Goal: Task Accomplishment & Management: Use online tool/utility

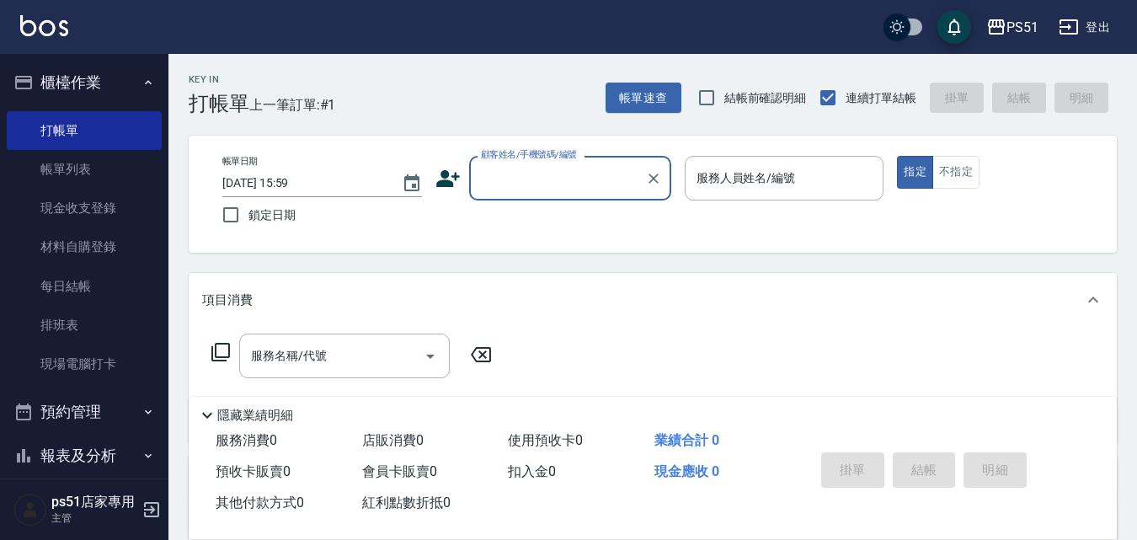
click at [537, 189] on input "顧客姓名/手機號碼/編號" at bounding box center [558, 177] width 162 height 29
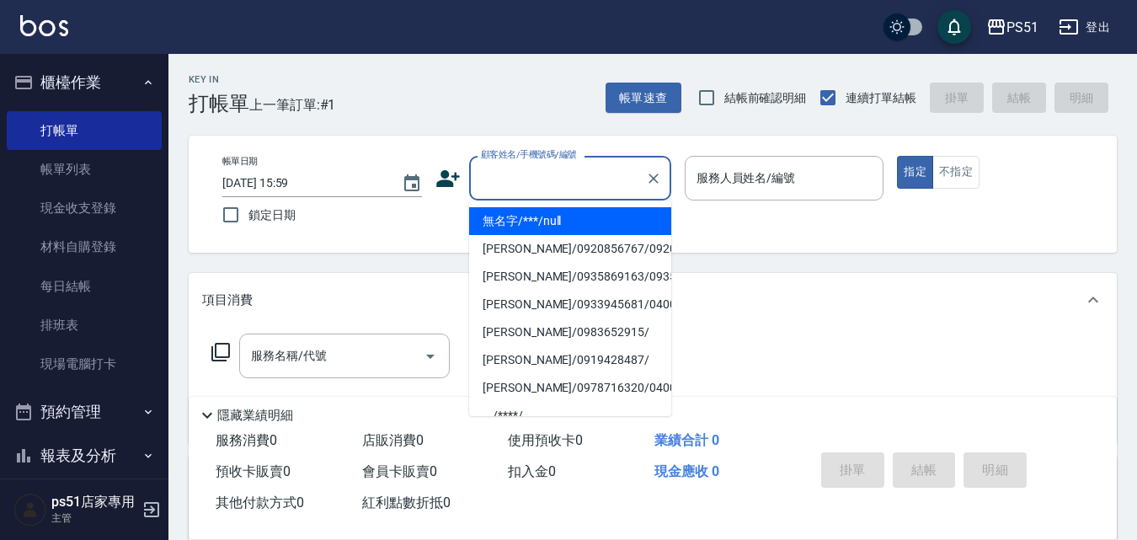
click at [549, 216] on li "無名字/***/null" at bounding box center [570, 221] width 202 height 28
type input "無名字/***/null"
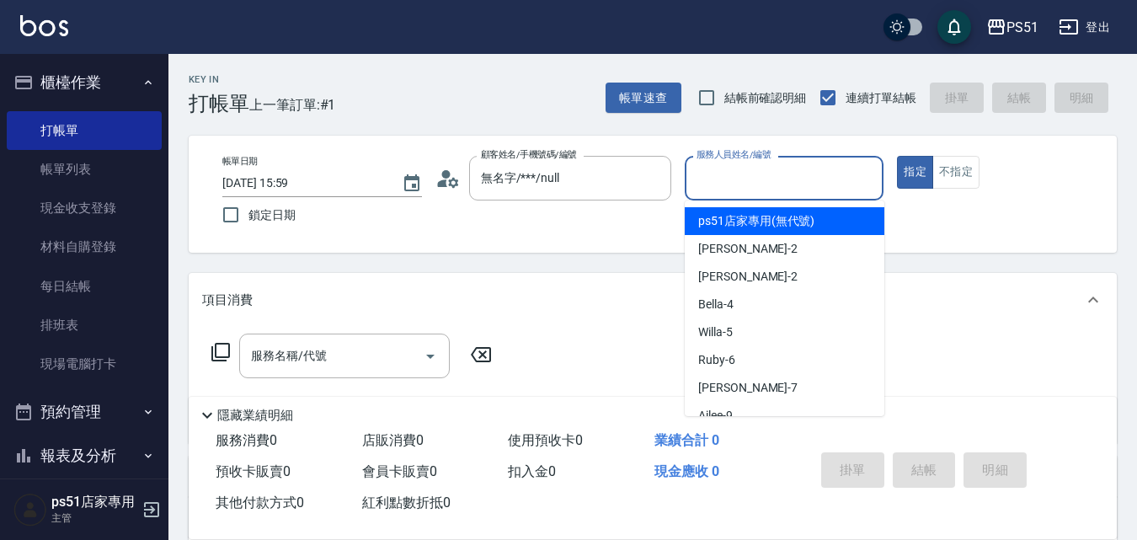
click at [754, 167] on input "服務人員姓名/編號" at bounding box center [784, 177] width 184 height 29
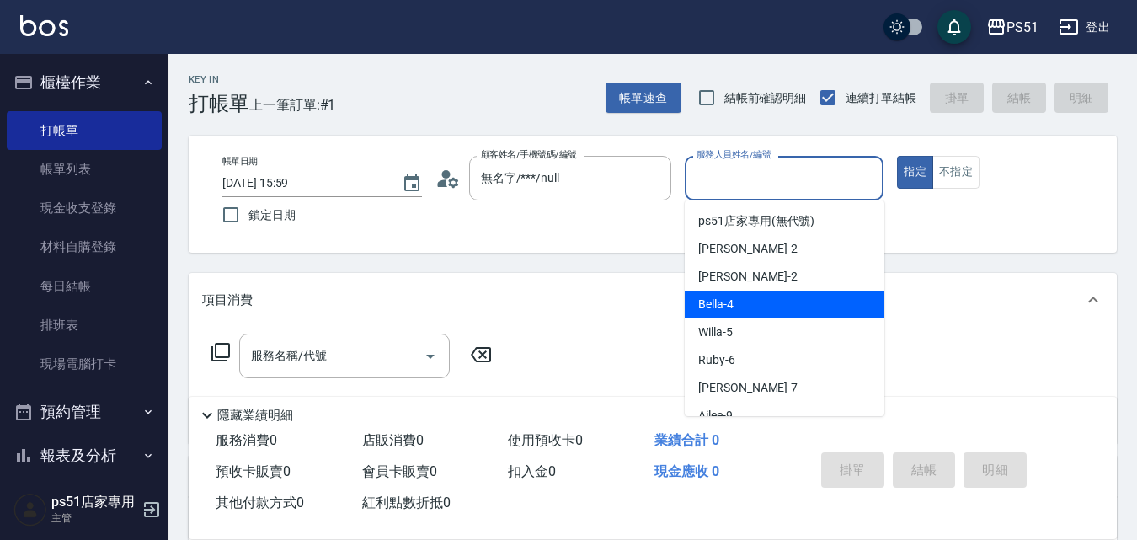
click at [733, 297] on div "Bella -4" at bounding box center [785, 304] width 200 height 28
type input "Bella-4"
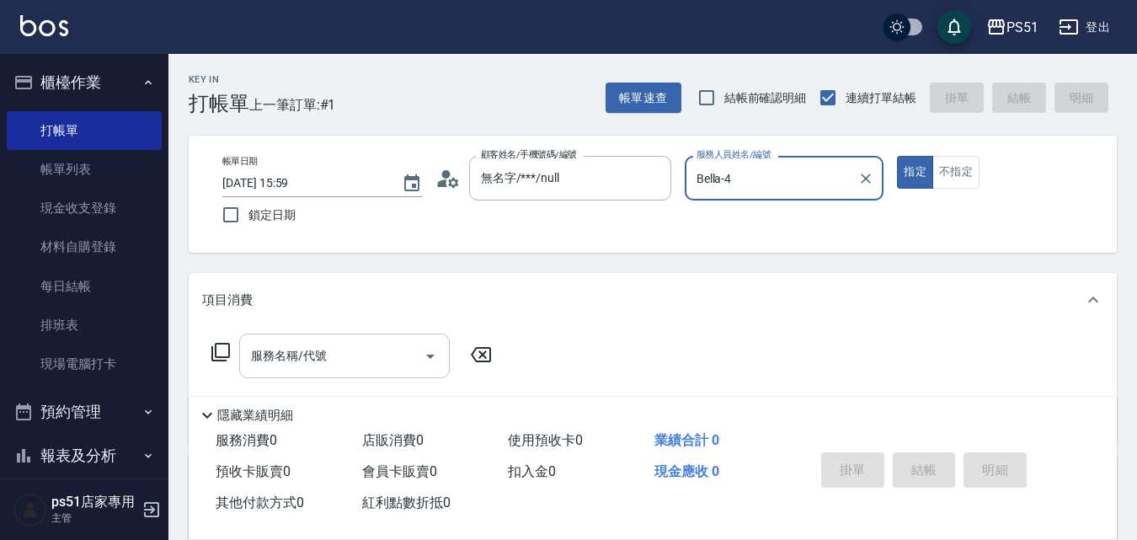
drag, startPoint x: 408, startPoint y: 377, endPoint x: 400, endPoint y: 360, distance: 18.5
click at [405, 376] on div "服務名稱/代號" at bounding box center [344, 355] width 210 height 45
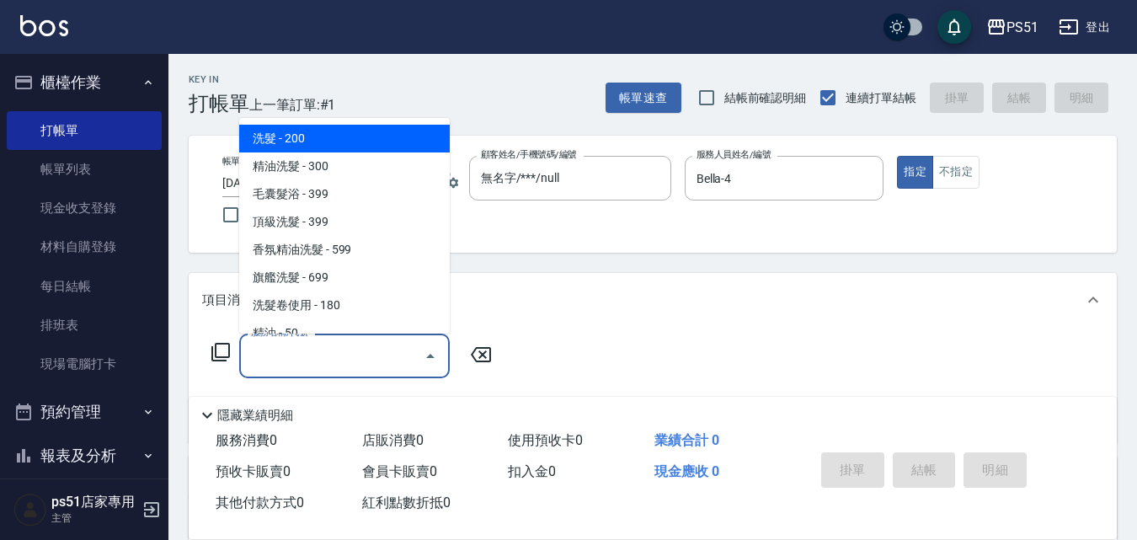
click at [318, 149] on span "洗髮 - 200" at bounding box center [344, 139] width 210 height 28
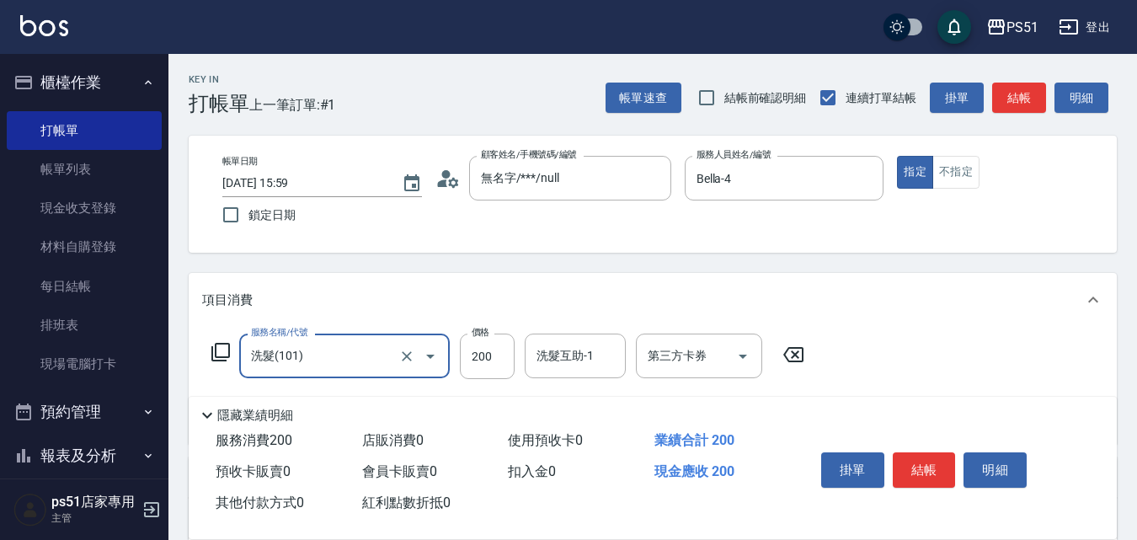
click at [356, 340] on div "洗髮(101) 服務名稱/代號" at bounding box center [344, 355] width 210 height 45
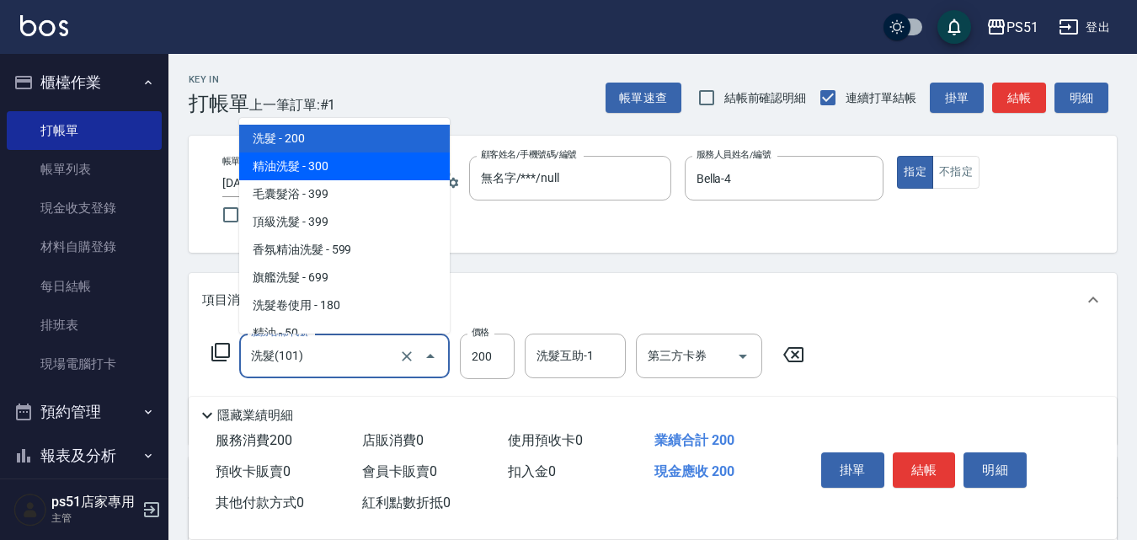
click at [360, 178] on span "精油洗髮 - 300" at bounding box center [344, 166] width 210 height 28
type input "精油洗髮(102)"
type input "300"
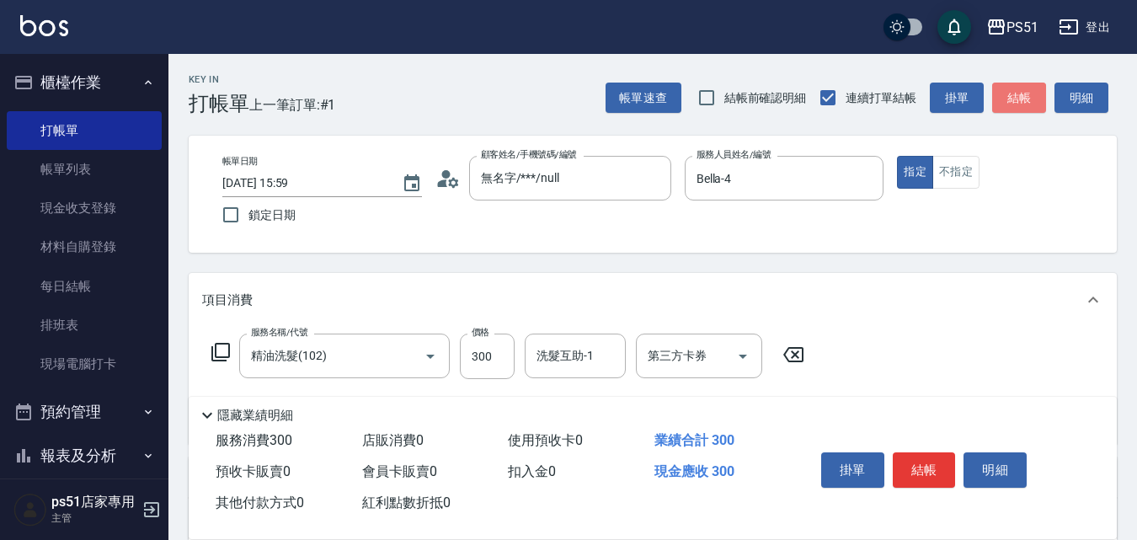
click at [1005, 93] on button "結帳" at bounding box center [1019, 98] width 54 height 31
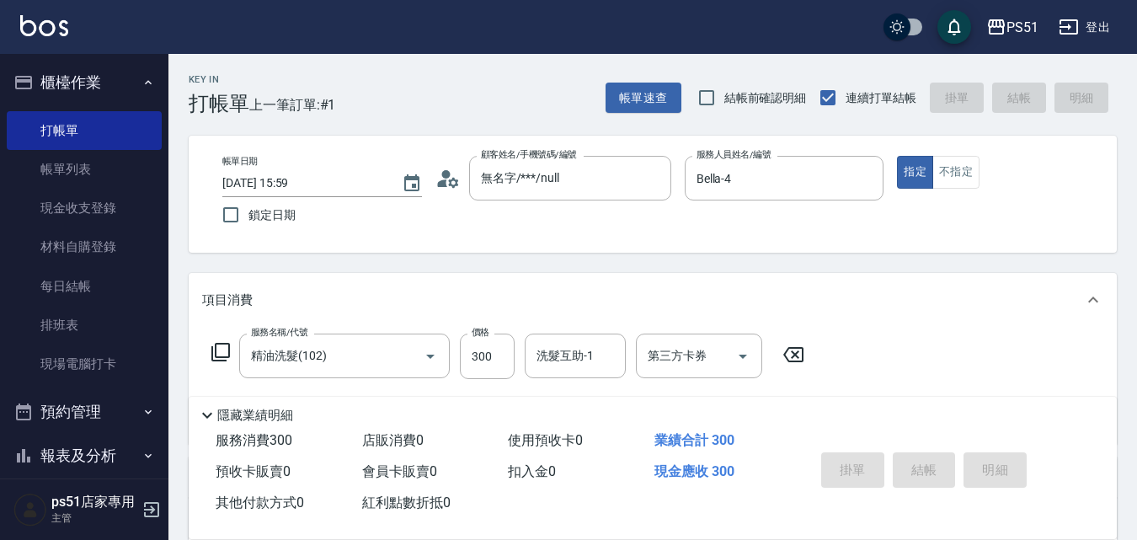
type input "[DATE] 17:33"
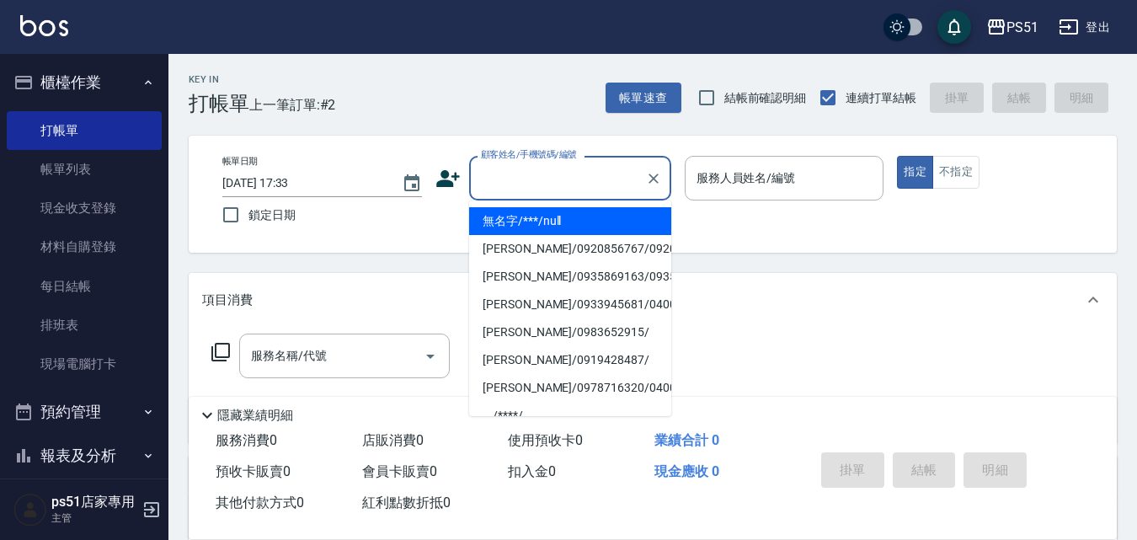
click at [546, 183] on input "顧客姓名/手機號碼/編號" at bounding box center [558, 177] width 162 height 29
click at [570, 221] on li "無名字/***/null" at bounding box center [570, 221] width 202 height 28
type input "無名字/***/null"
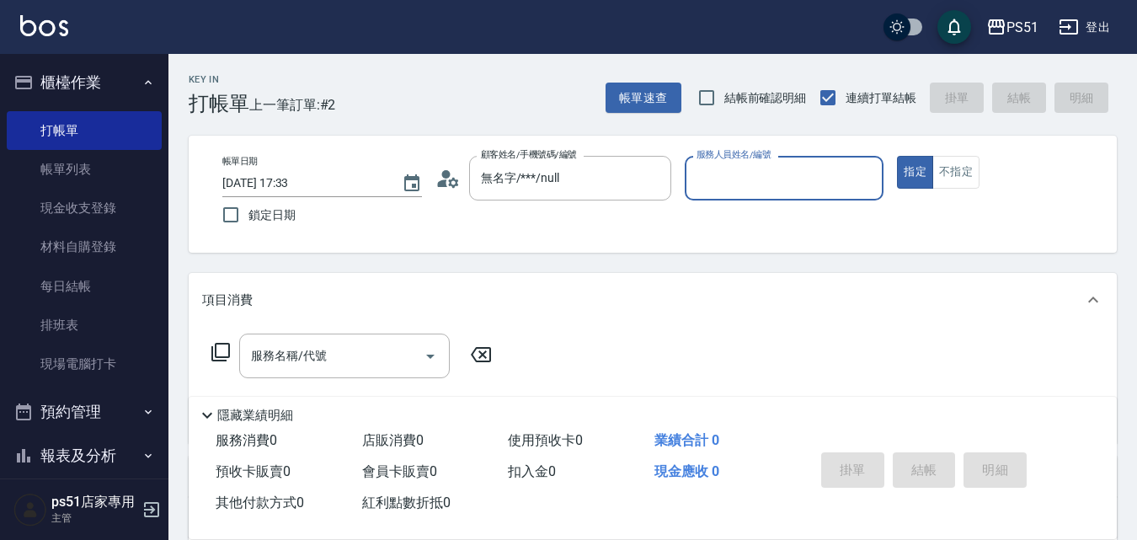
click at [756, 194] on div "服務人員姓名/編號" at bounding box center [785, 178] width 200 height 45
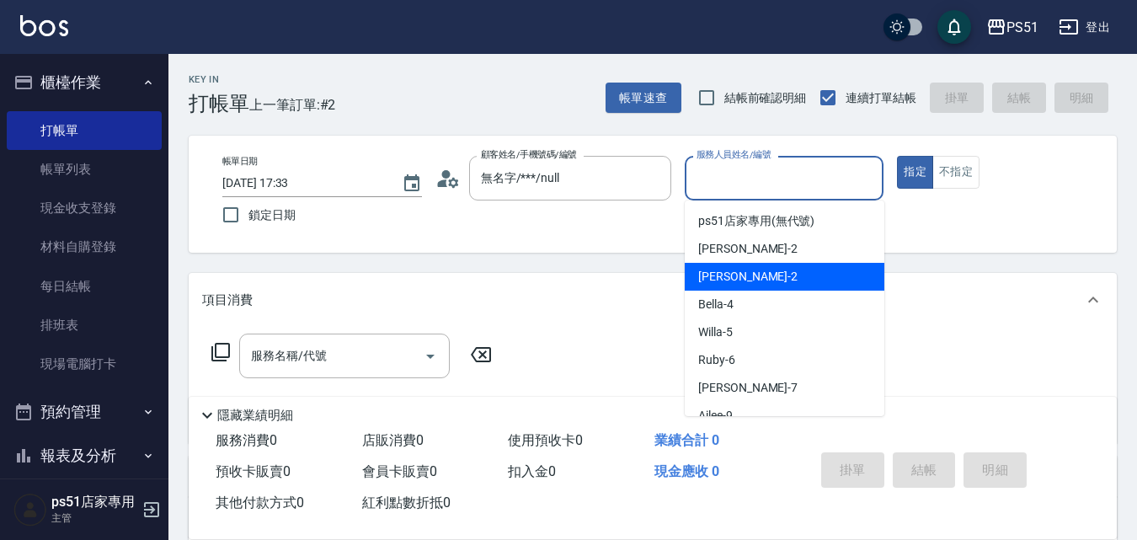
click at [745, 299] on div "Bella -4" at bounding box center [785, 304] width 200 height 28
type input "Bella-4"
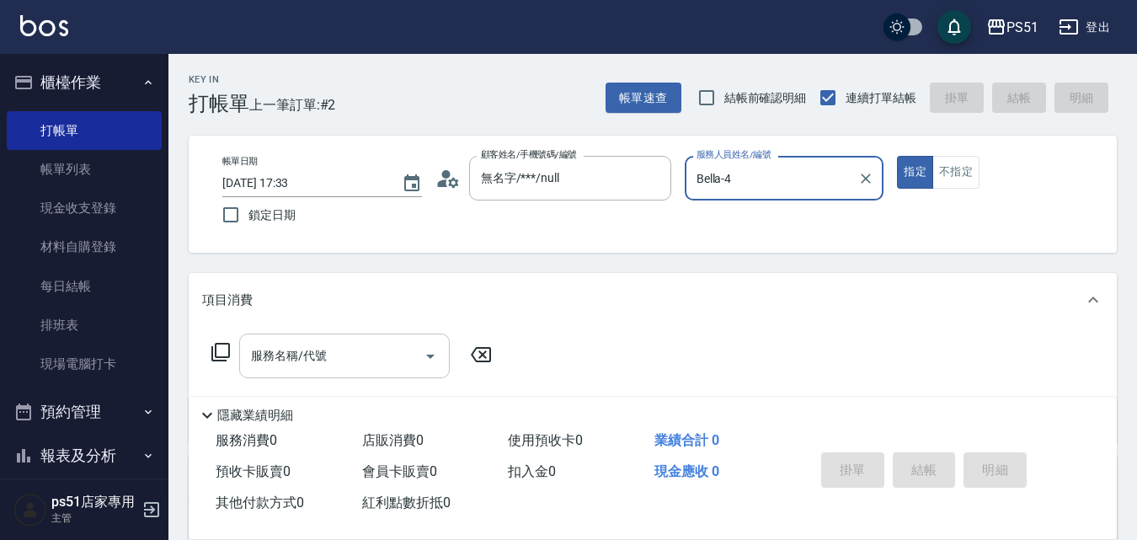
click at [304, 372] on div "服務名稱/代號" at bounding box center [344, 355] width 210 height 45
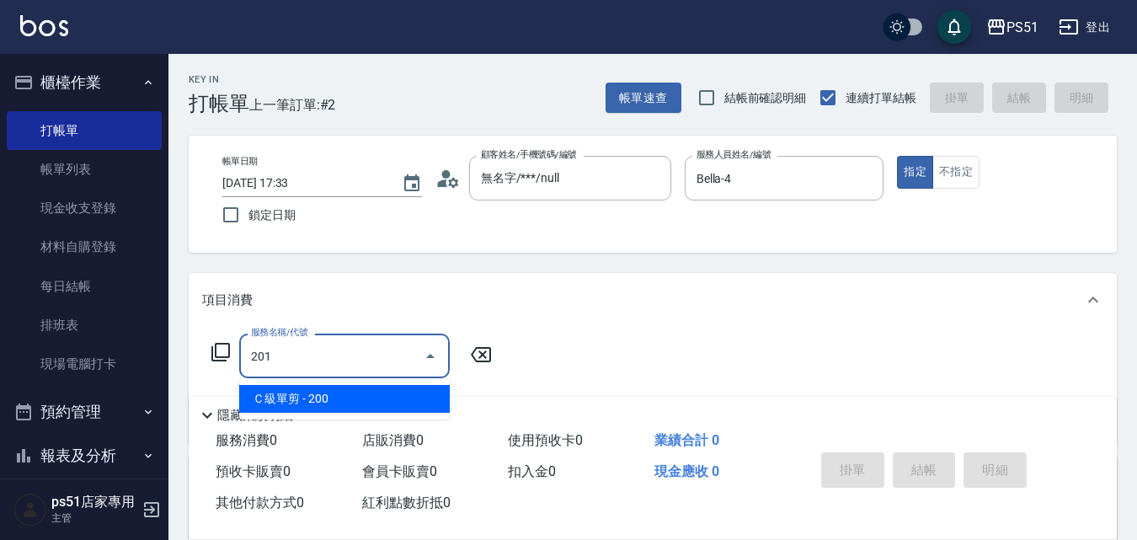
click at [322, 395] on span "Ｃ級單剪 - 200" at bounding box center [344, 399] width 210 height 28
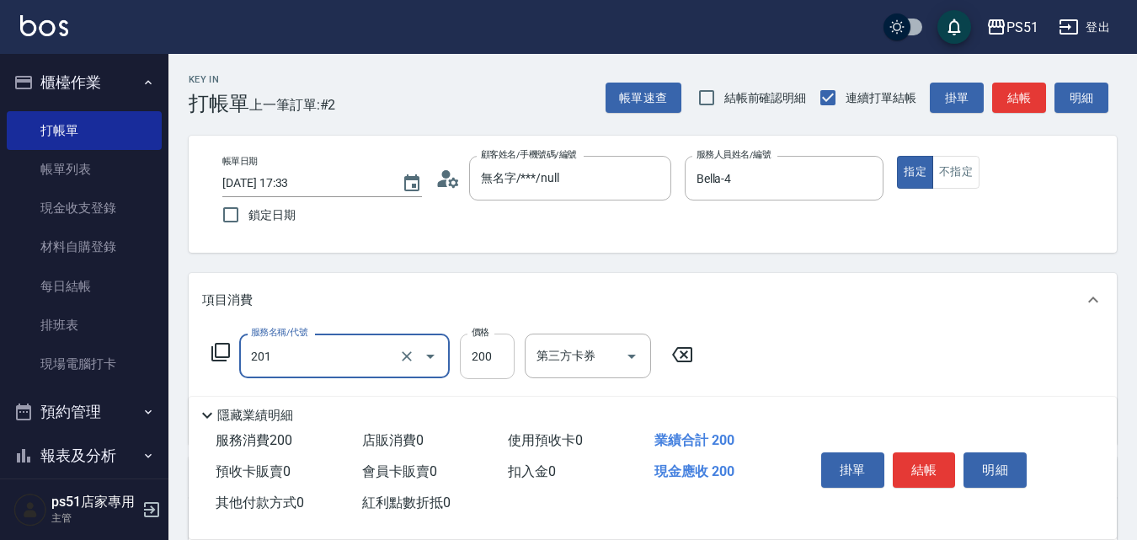
click at [488, 353] on input "200" at bounding box center [487, 355] width 55 height 45
type input "Ｃ級單剪(201)"
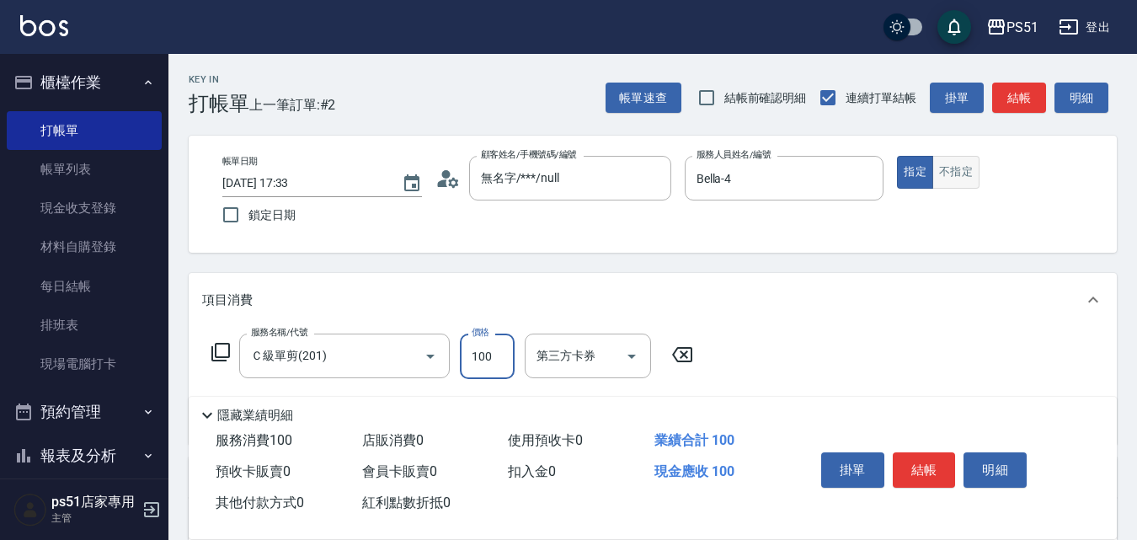
type input "100"
click at [962, 185] on button "不指定" at bounding box center [955, 172] width 47 height 33
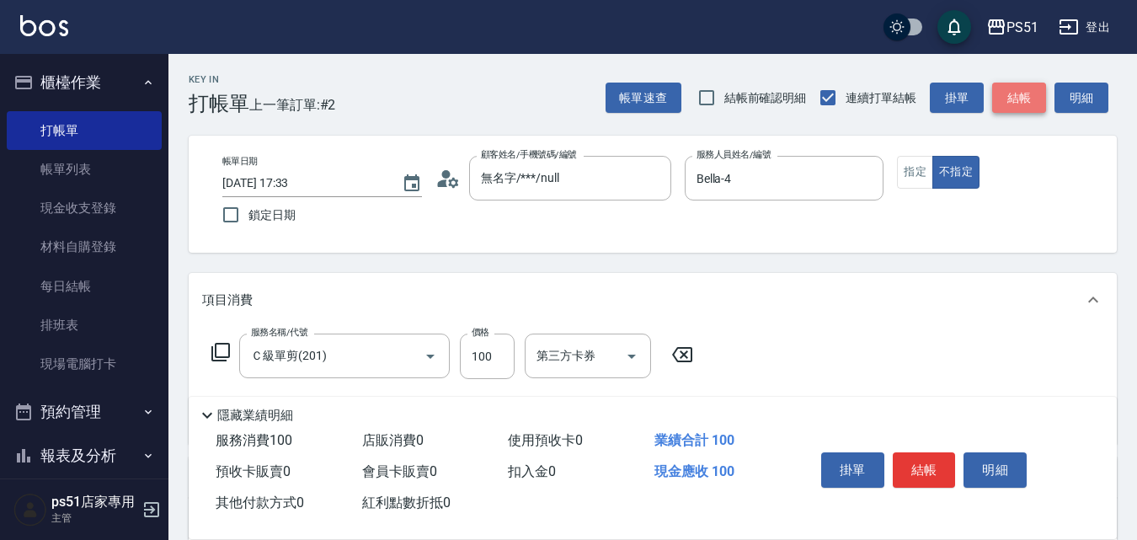
click at [1015, 103] on button "結帳" at bounding box center [1019, 98] width 54 height 31
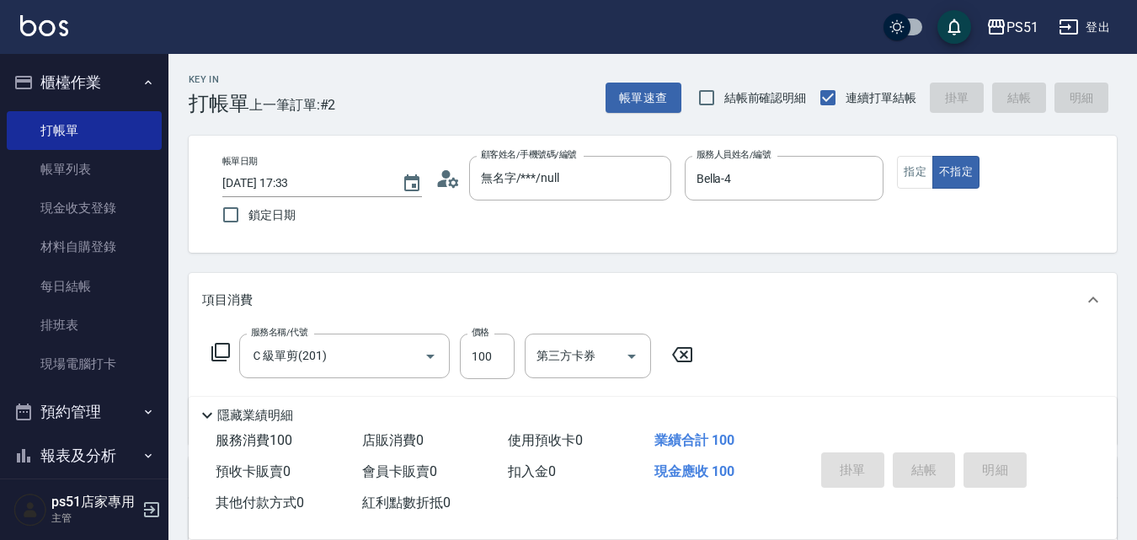
type input "[DATE] 17:39"
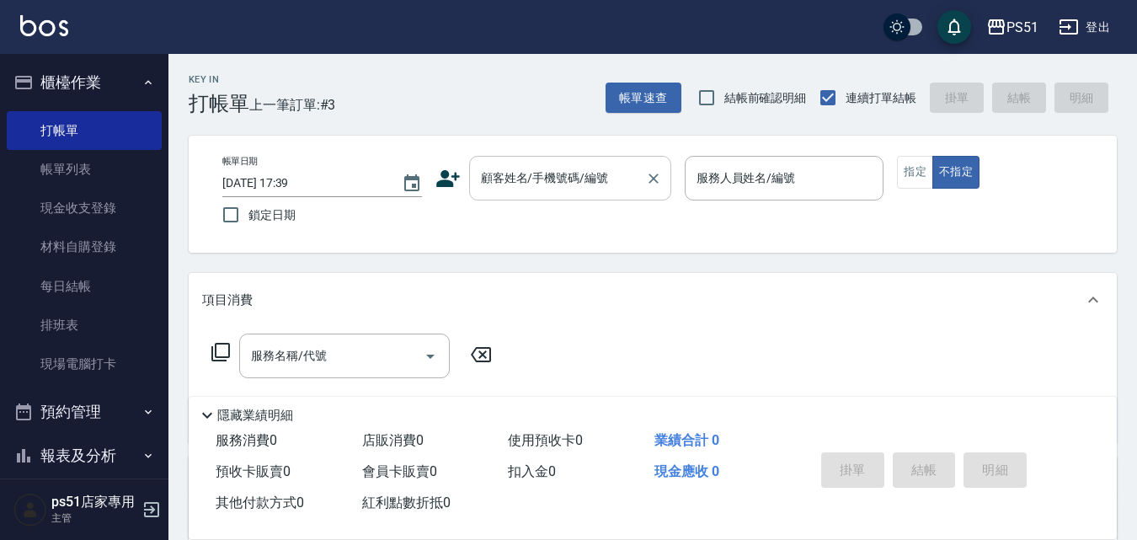
click at [638, 177] on div "顧客姓名/手機號碼/編號" at bounding box center [570, 178] width 202 height 45
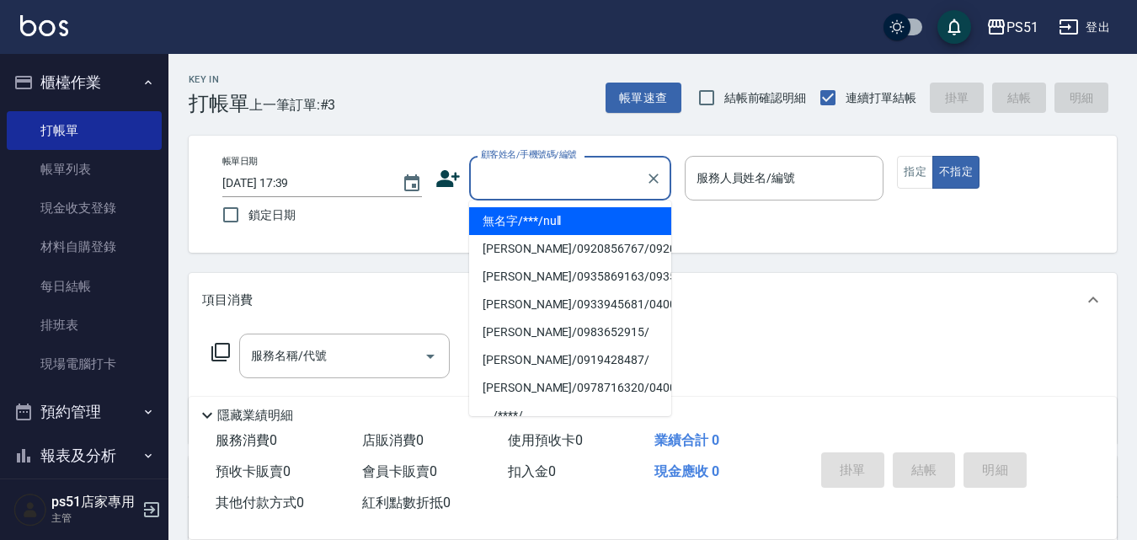
click at [596, 219] on li "無名字/***/null" at bounding box center [570, 221] width 202 height 28
type input "無名字/***/null"
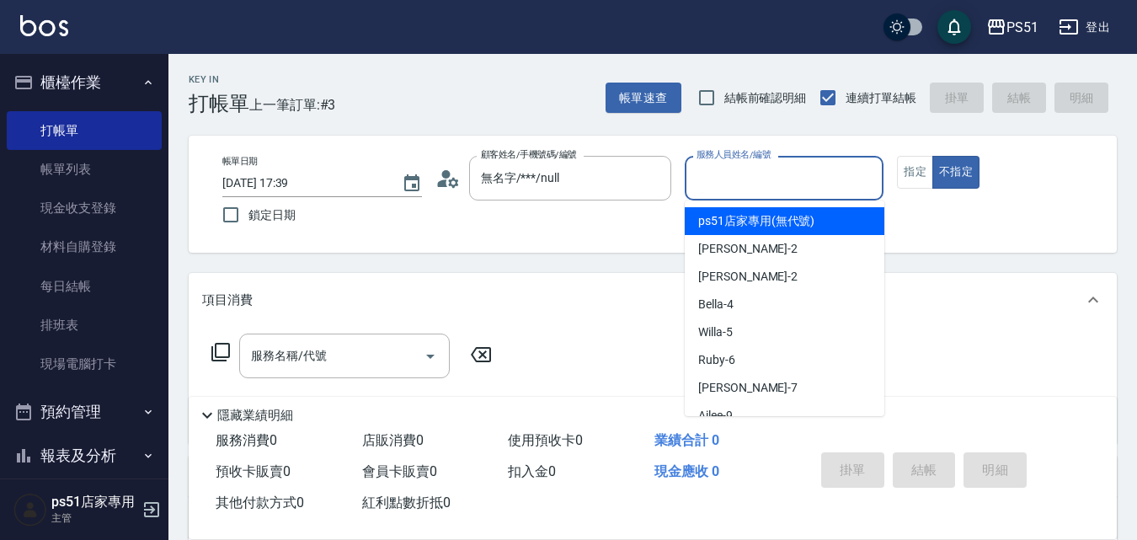
click at [719, 175] on input "服務人員姓名/編號" at bounding box center [784, 177] width 184 height 29
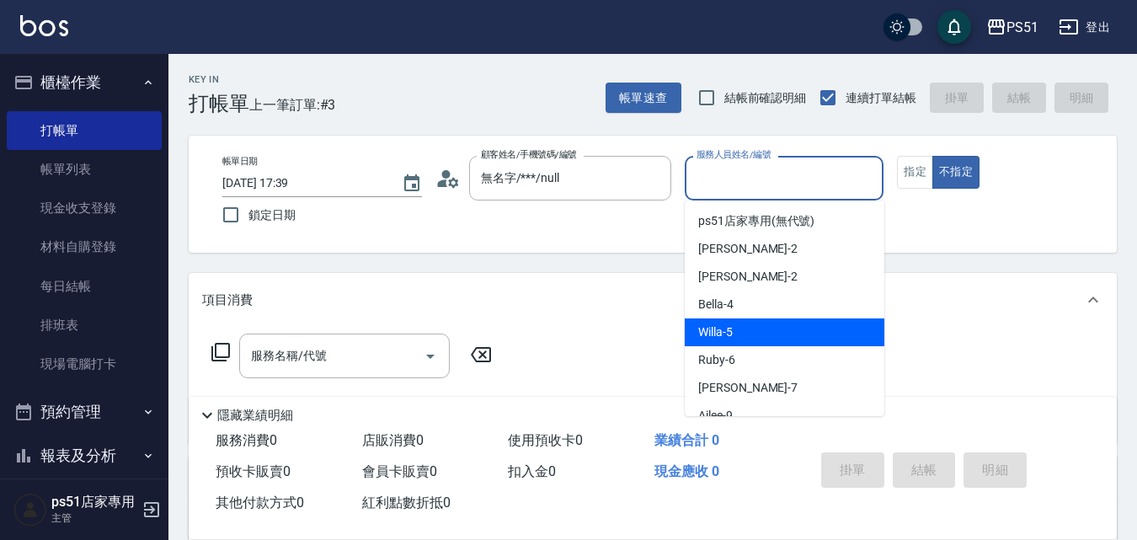
click at [714, 327] on span "Willa -5" at bounding box center [715, 332] width 35 height 18
type input "Willa-5"
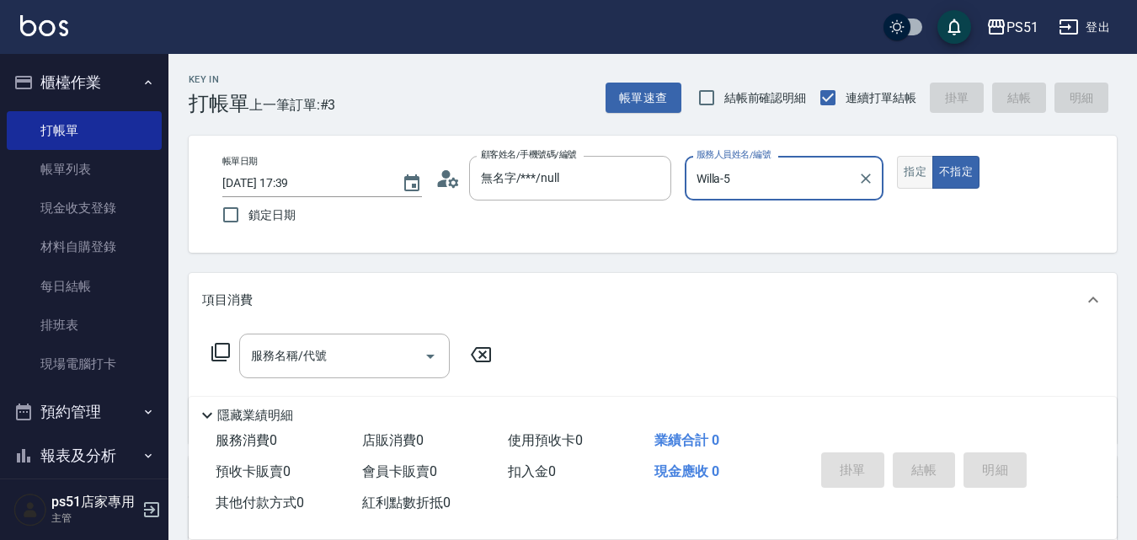
click at [910, 166] on button "指定" at bounding box center [915, 172] width 36 height 33
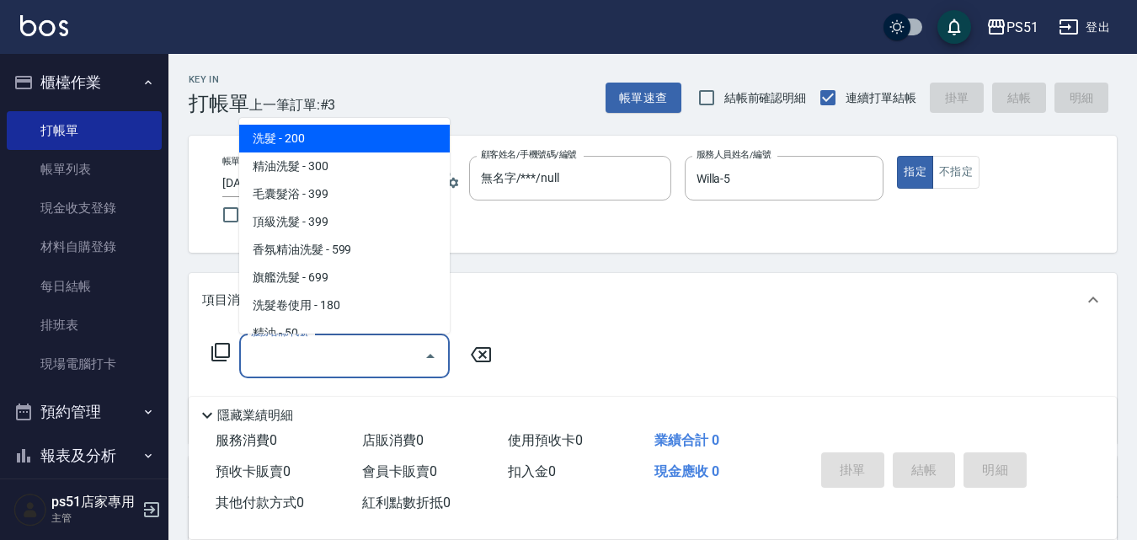
click at [373, 360] on input "服務名稱/代號" at bounding box center [332, 355] width 170 height 29
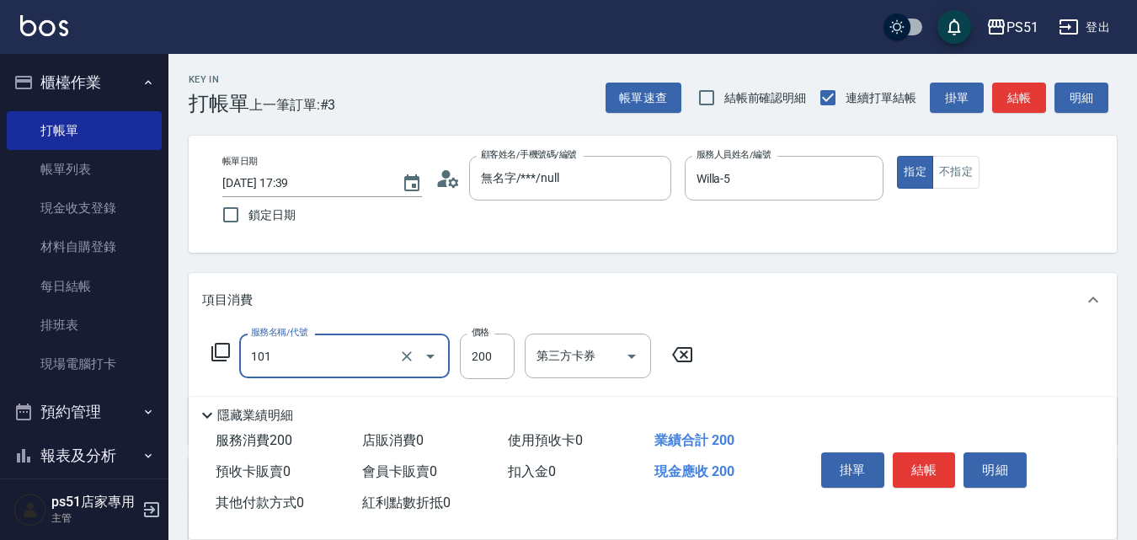
type input "洗髮(101)"
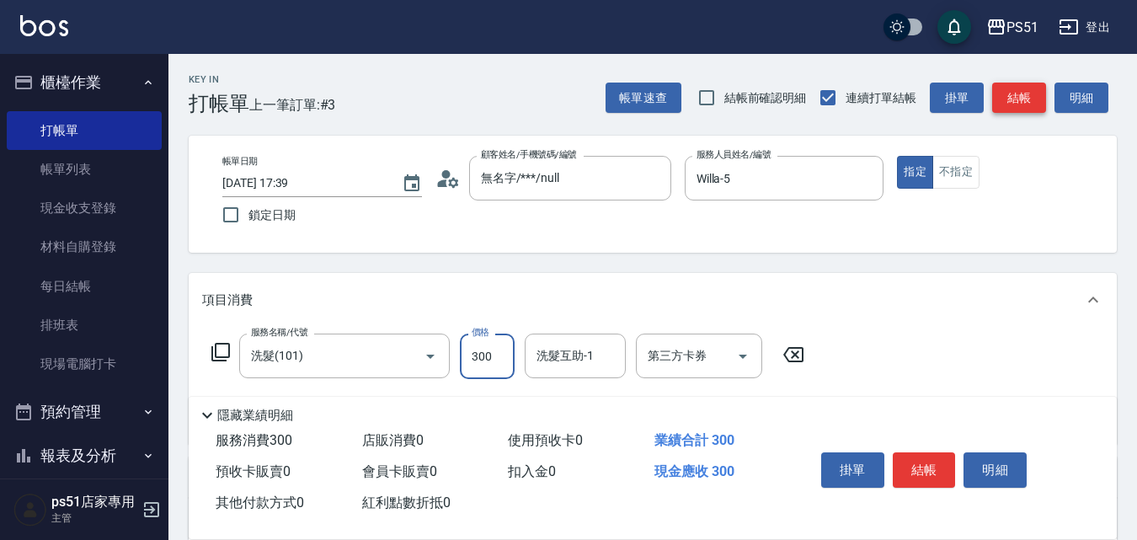
type input "300"
click at [1035, 92] on button "結帳" at bounding box center [1019, 98] width 54 height 31
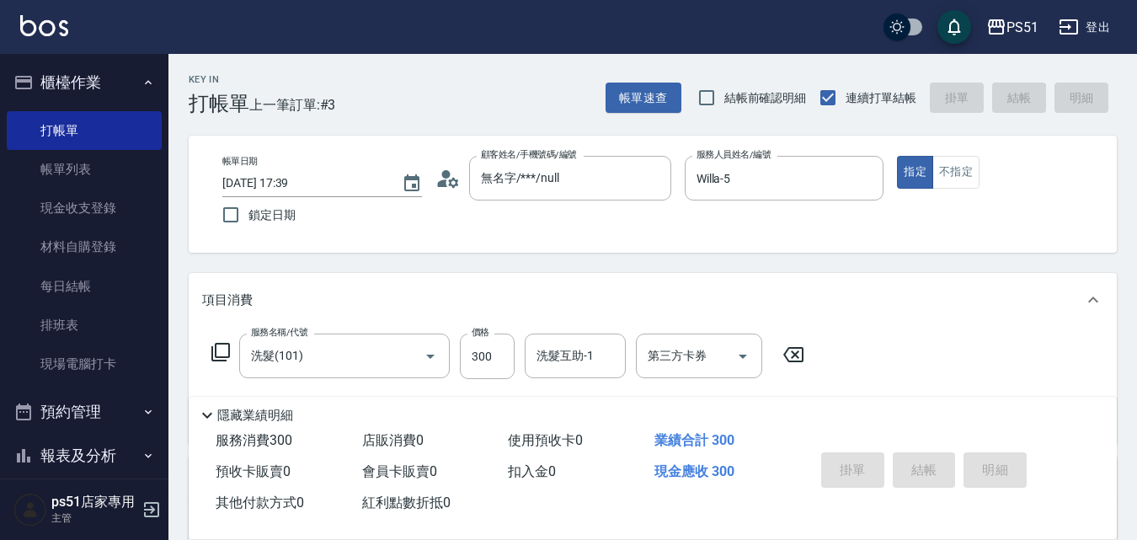
type input "[DATE] 17:53"
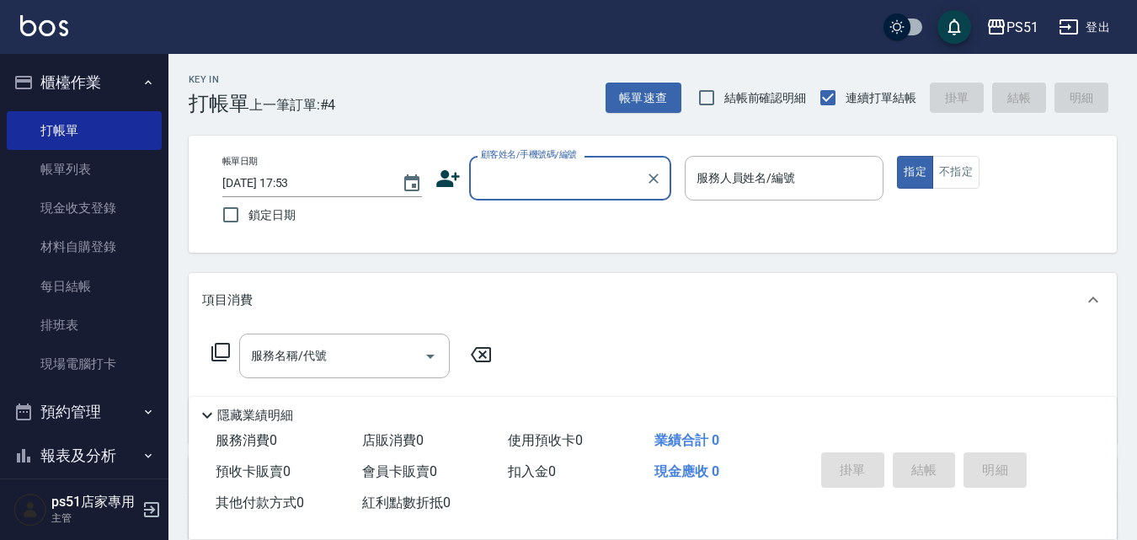
click at [586, 174] on input "顧客姓名/手機號碼/編號" at bounding box center [558, 177] width 162 height 29
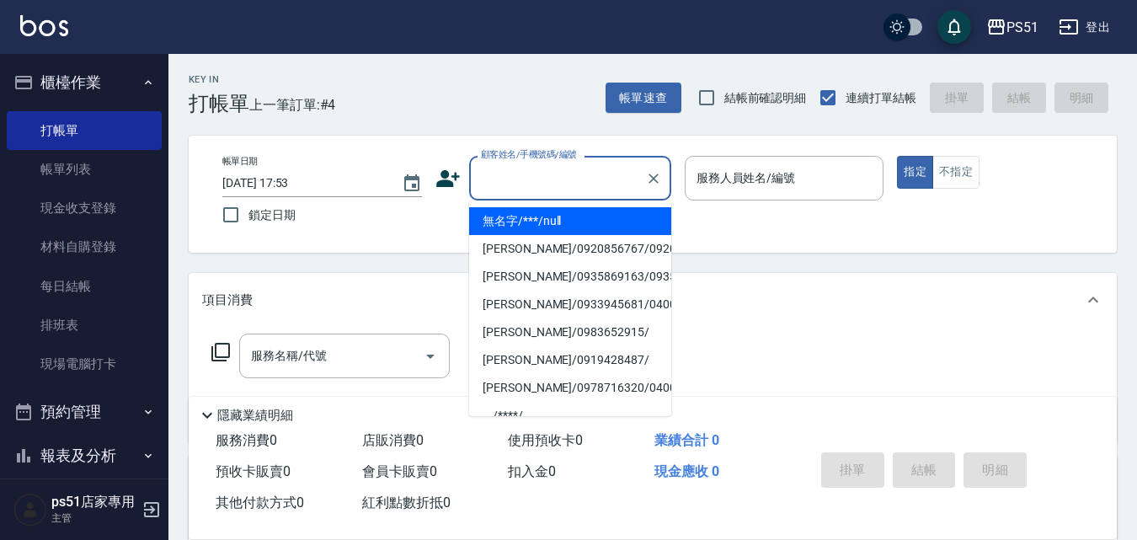
click at [573, 219] on li "無名字/***/null" at bounding box center [570, 221] width 202 height 28
type input "無名字/***/null"
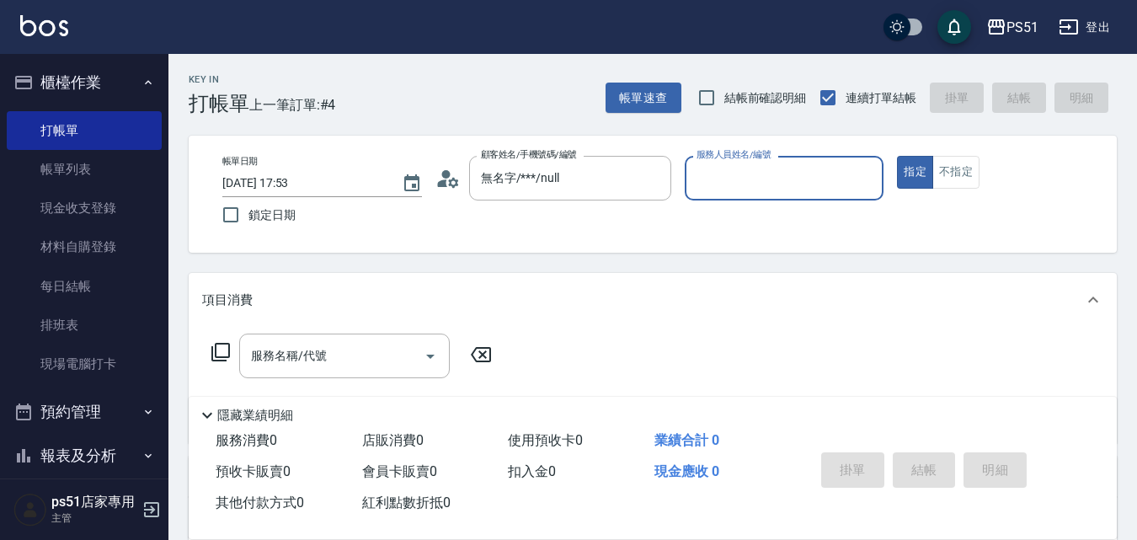
click at [786, 186] on input "服務人員姓名/編號" at bounding box center [784, 177] width 184 height 29
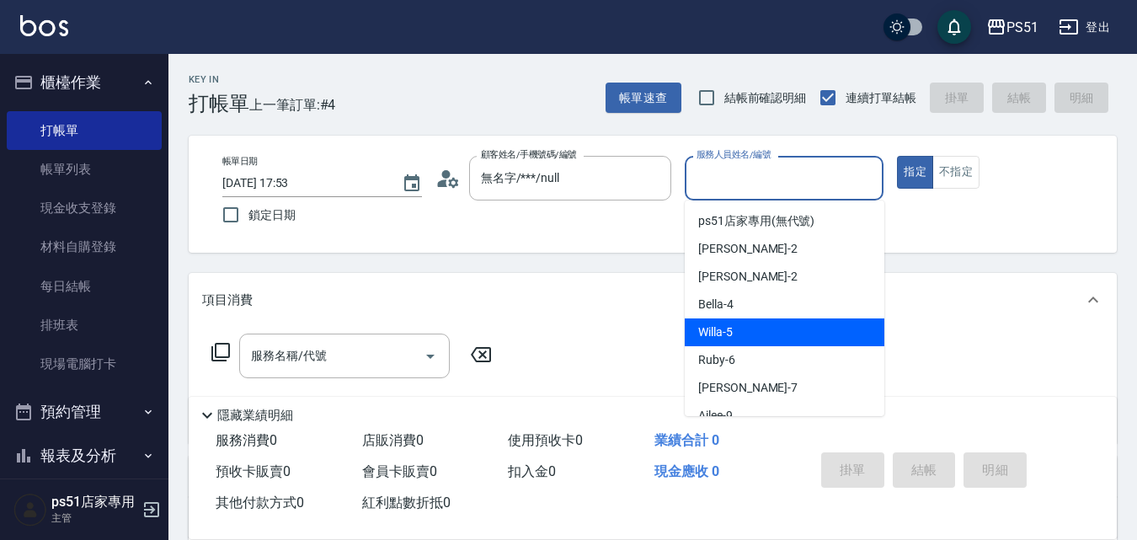
click at [735, 323] on div "Willa -5" at bounding box center [785, 332] width 200 height 28
type input "Willa-5"
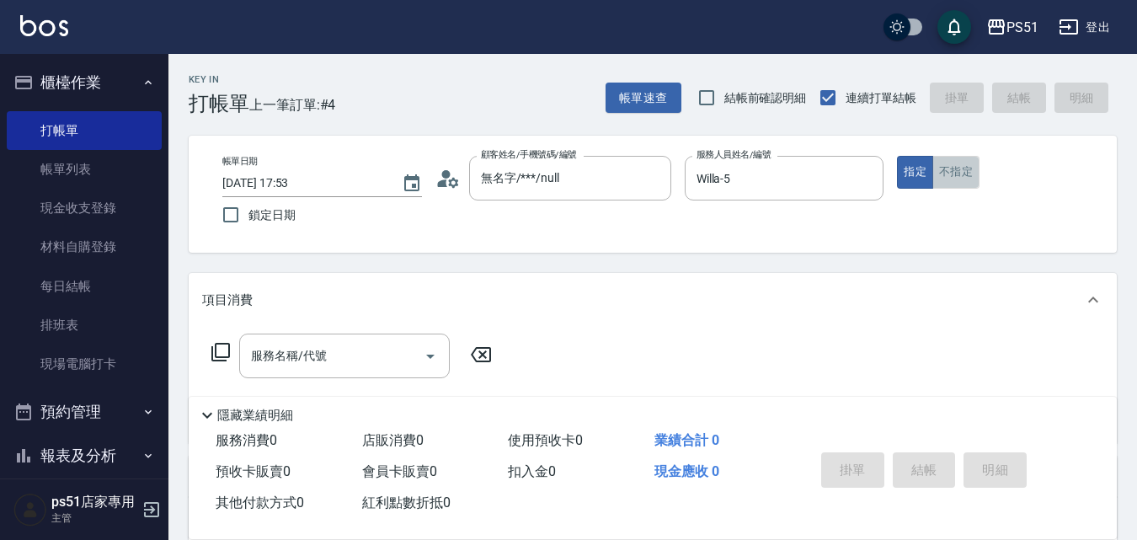
click at [955, 180] on button "不指定" at bounding box center [955, 172] width 47 height 33
click at [280, 340] on div "服務名稱/代號" at bounding box center [344, 355] width 210 height 45
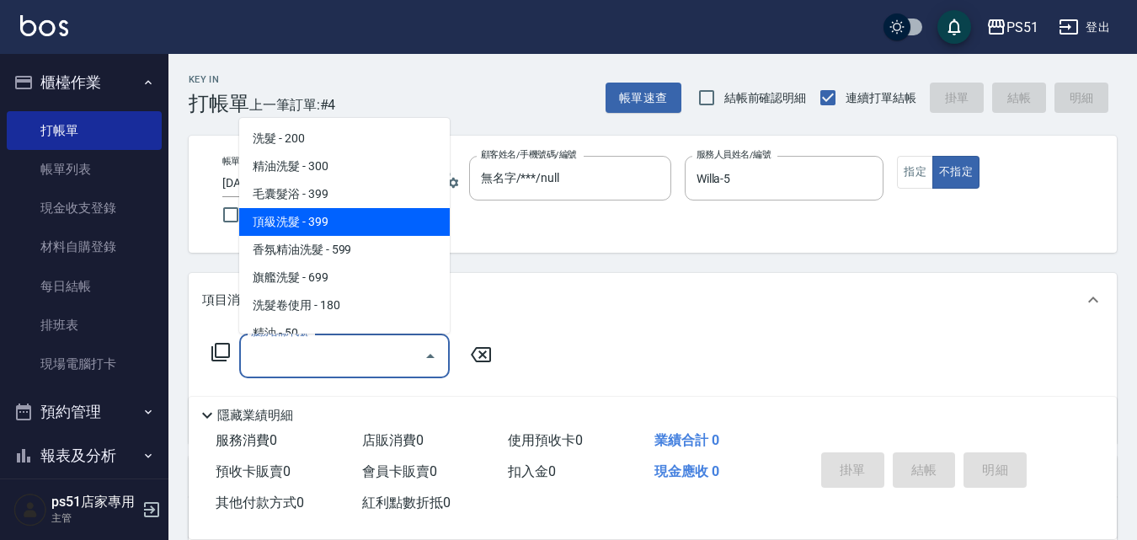
type input "2"
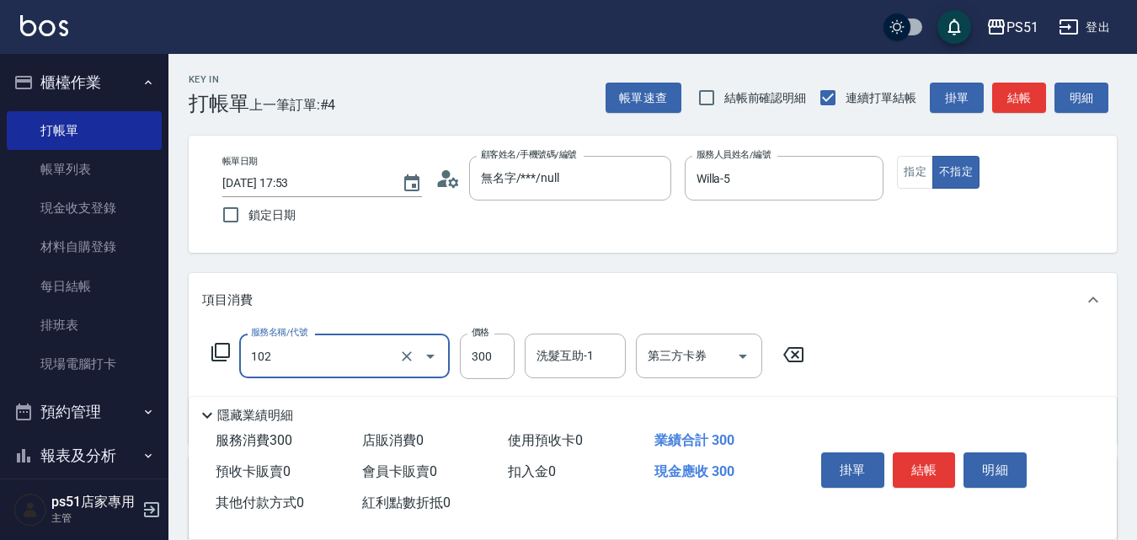
type input "精油洗髮(102)"
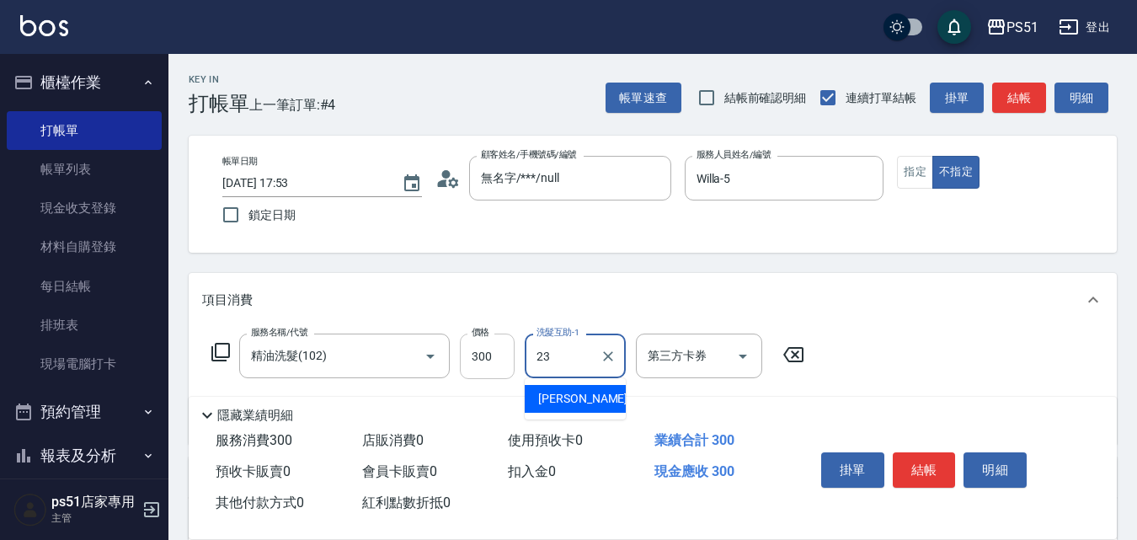
type input "23"
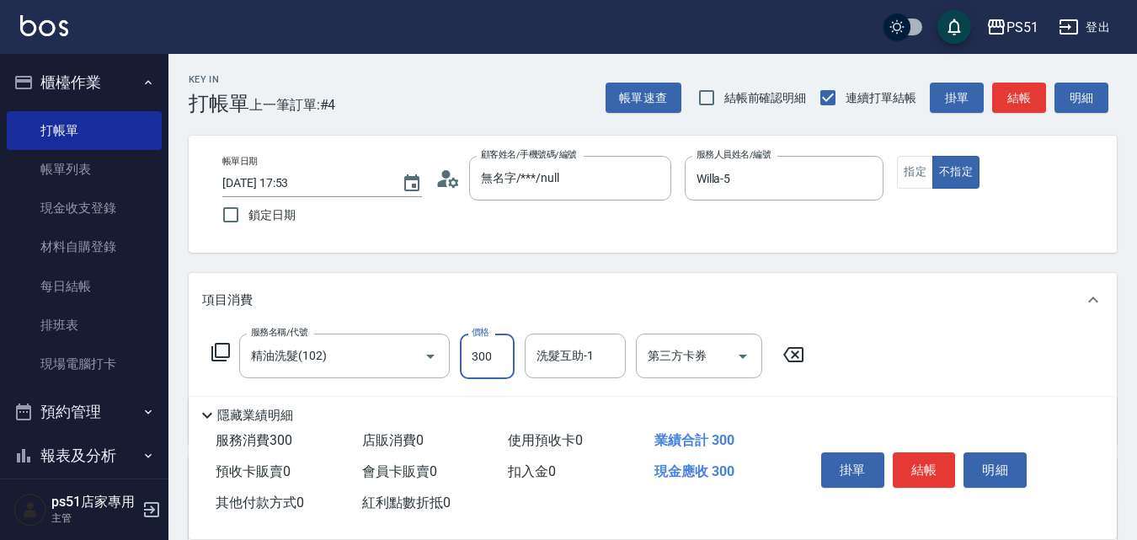
click at [488, 354] on input "300" at bounding box center [487, 355] width 55 height 45
type input "400"
click at [1008, 98] on button "結帳" at bounding box center [1019, 98] width 54 height 31
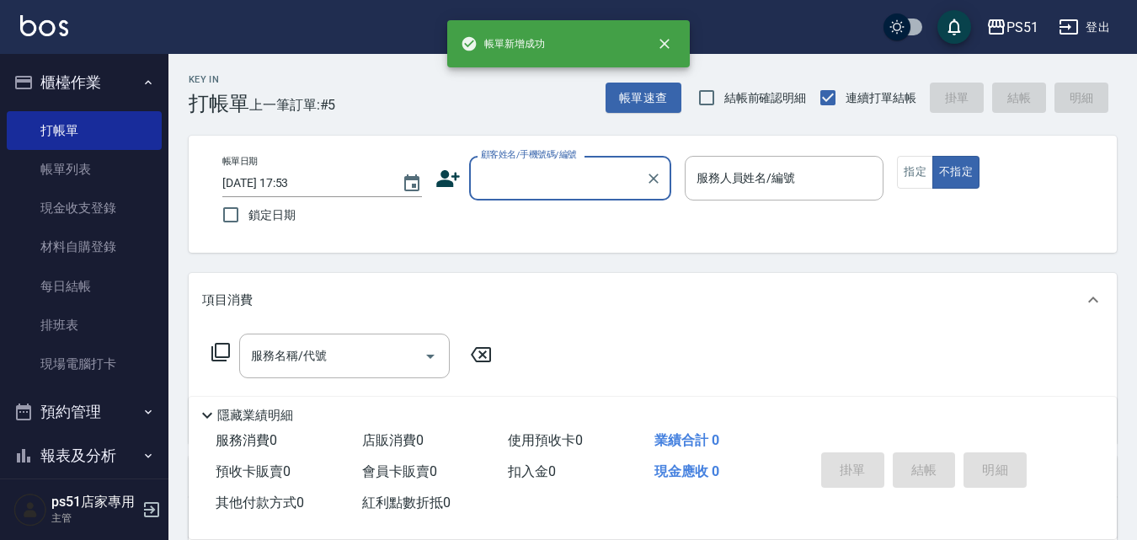
click at [562, 191] on input "顧客姓名/手機號碼/編號" at bounding box center [558, 177] width 162 height 29
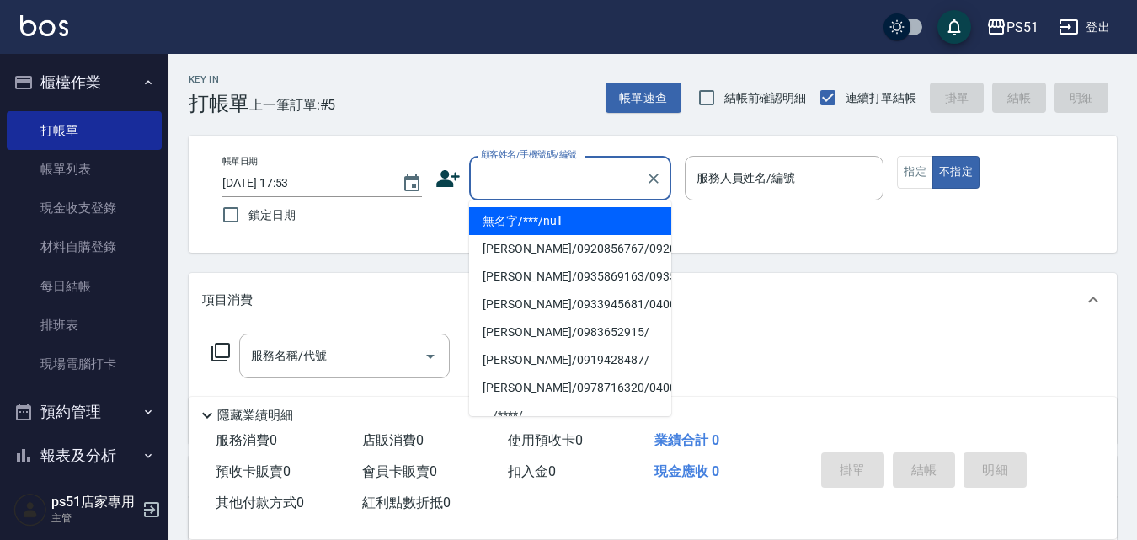
click at [551, 212] on li "無名字/***/null" at bounding box center [570, 221] width 202 height 28
type input "無名字/***/null"
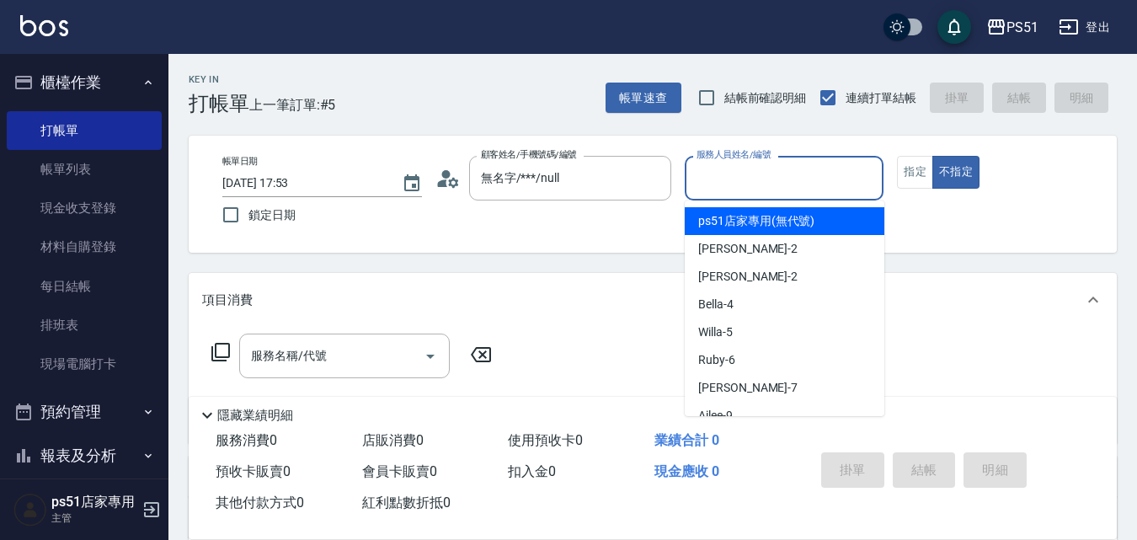
click at [725, 168] on input "服務人員姓名/編號" at bounding box center [784, 177] width 184 height 29
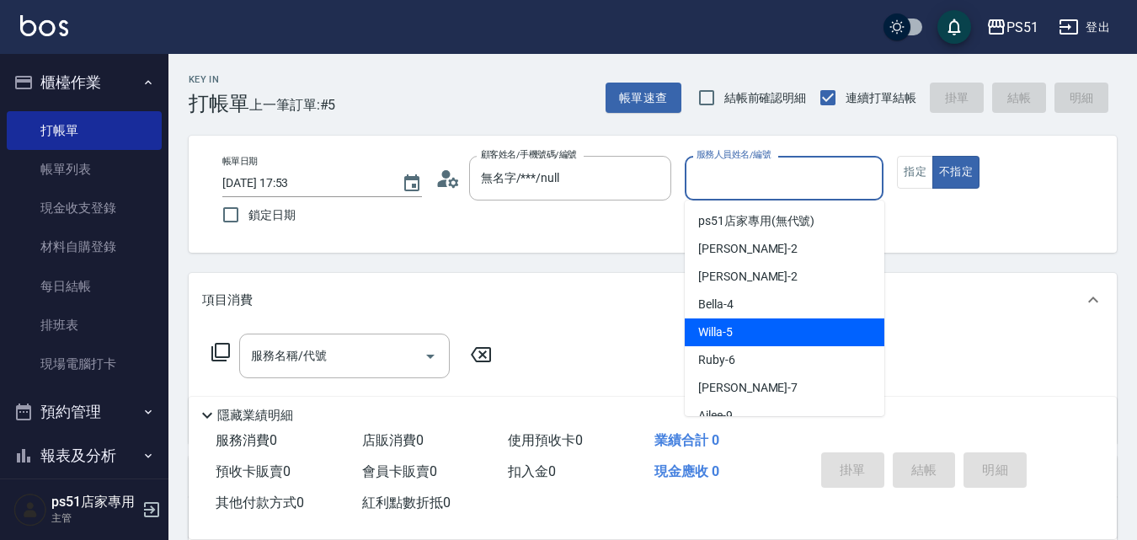
click at [712, 334] on span "Willa -5" at bounding box center [715, 332] width 35 height 18
type input "Willa-5"
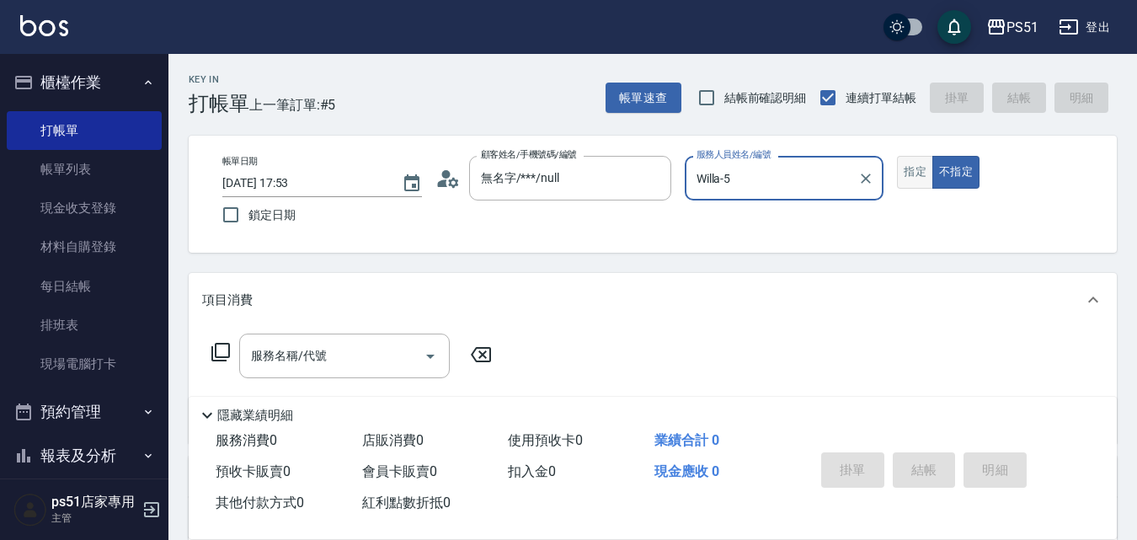
click at [920, 173] on button "指定" at bounding box center [915, 172] width 36 height 33
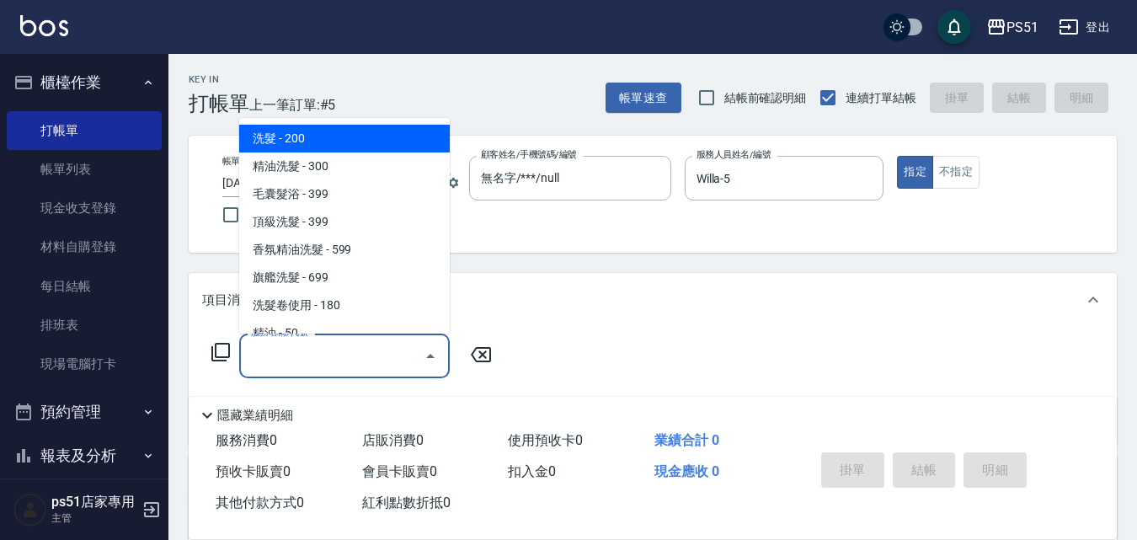
click at [290, 370] on input "服務名稱/代號" at bounding box center [332, 355] width 170 height 29
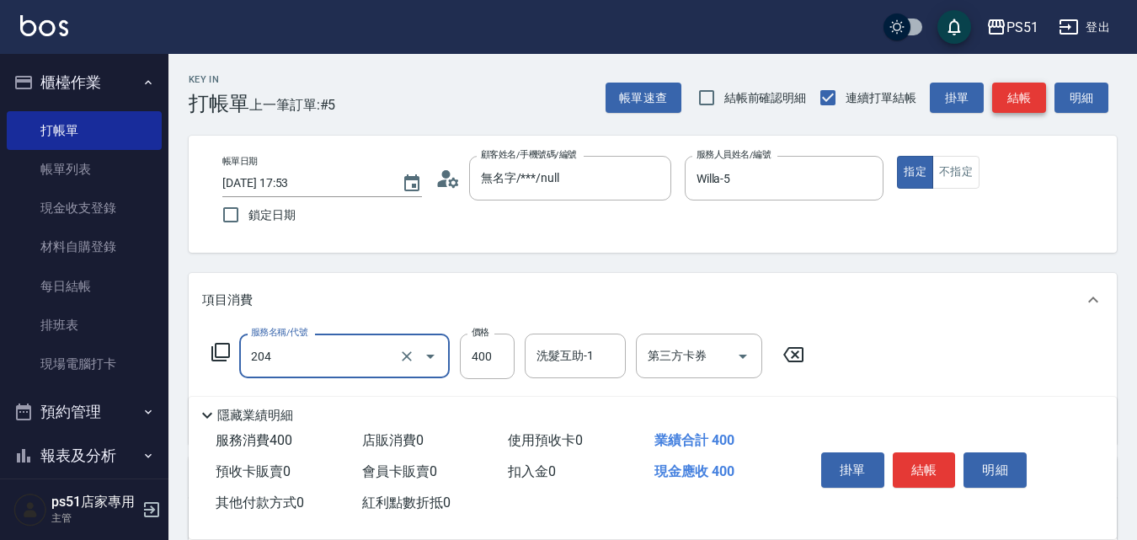
type input "B級洗+剪(204)"
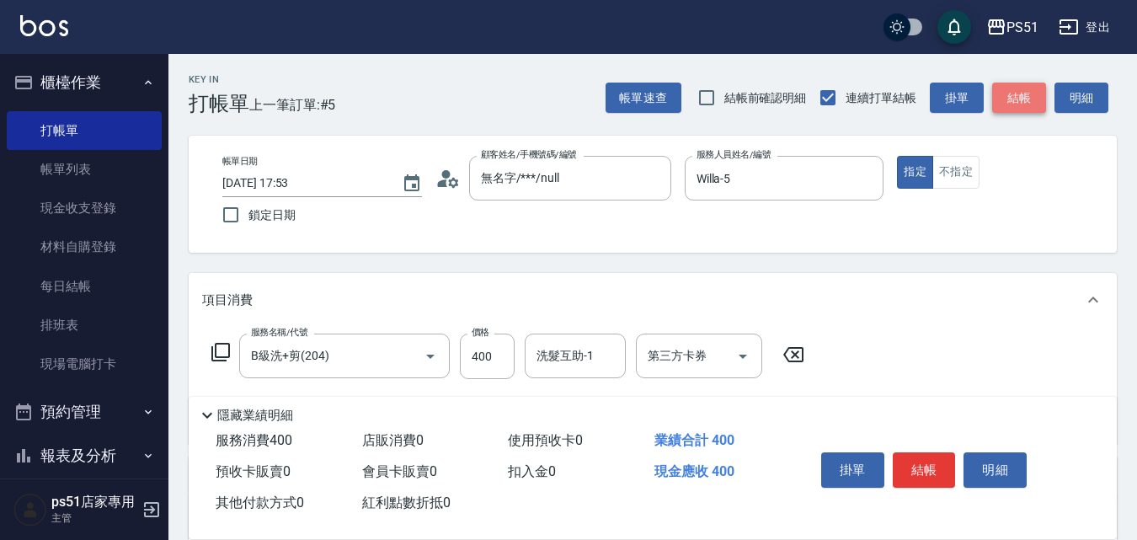
click at [1012, 93] on button "結帳" at bounding box center [1019, 98] width 54 height 31
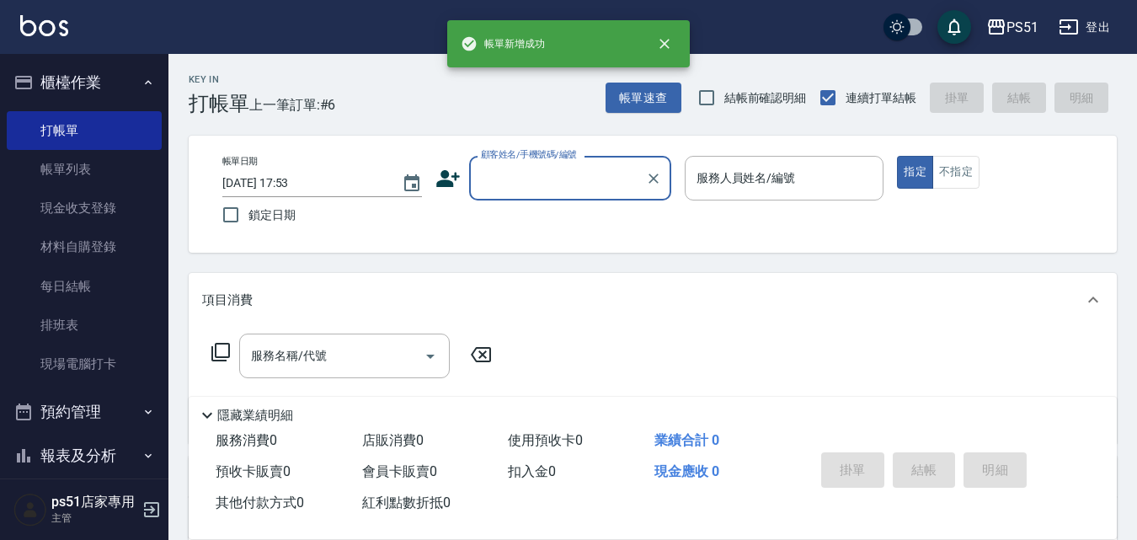
click at [100, 83] on button "櫃檯作業" at bounding box center [84, 83] width 155 height 44
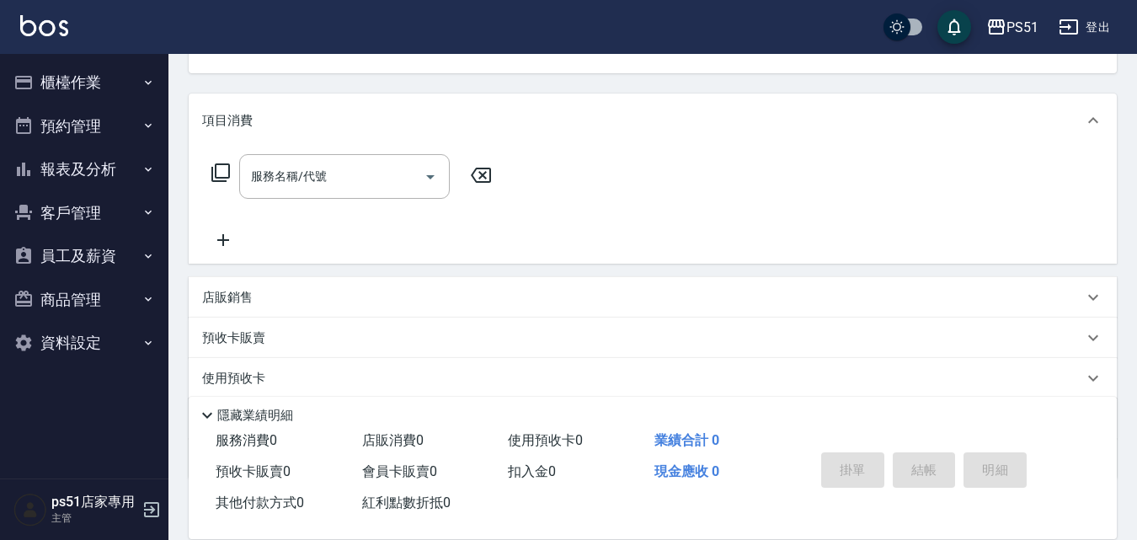
scroll to position [196, 0]
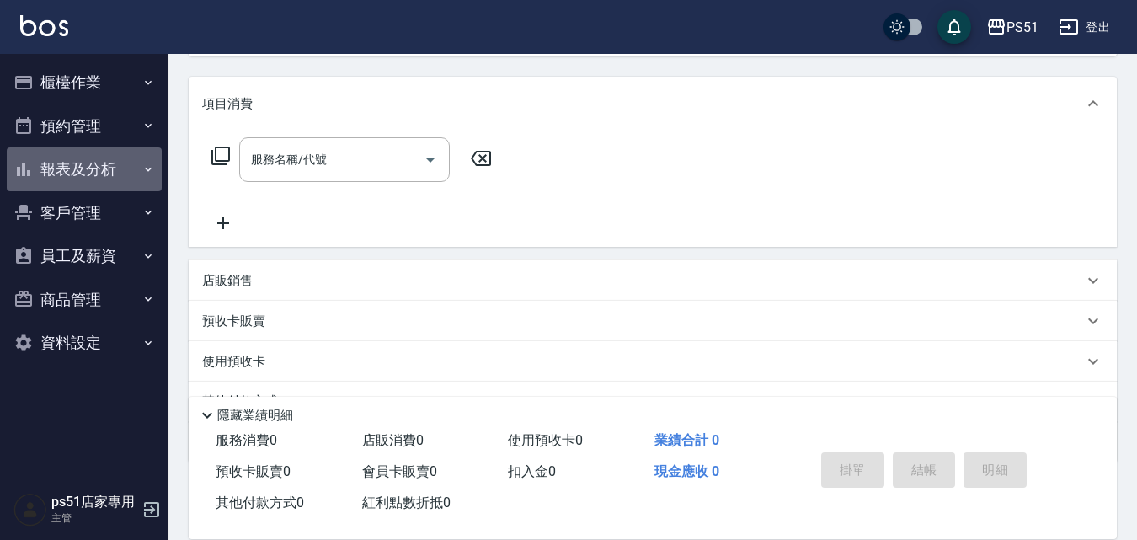
click at [104, 189] on button "報表及分析" at bounding box center [84, 169] width 155 height 44
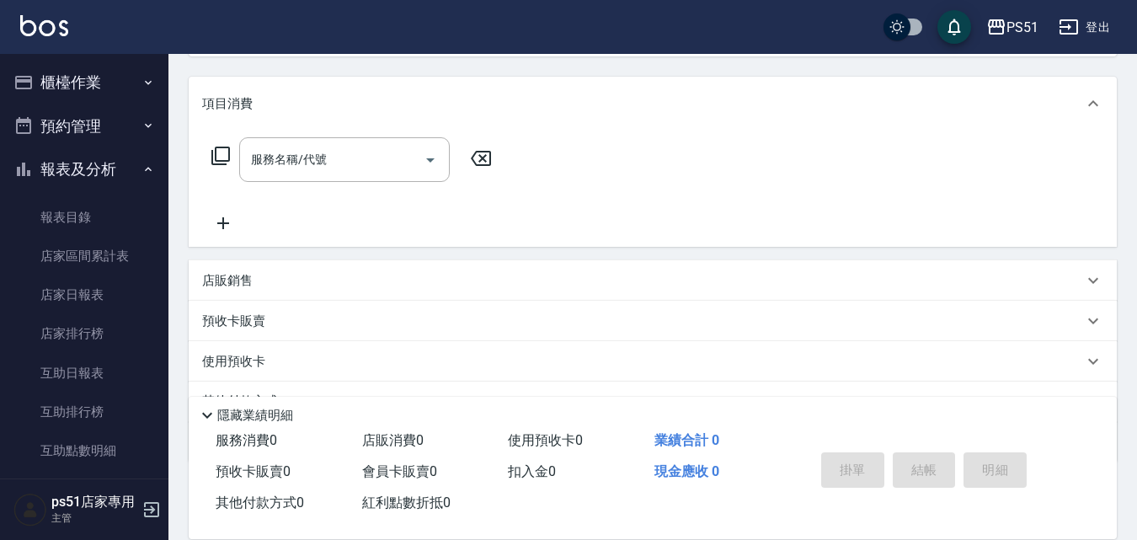
scroll to position [393, 0]
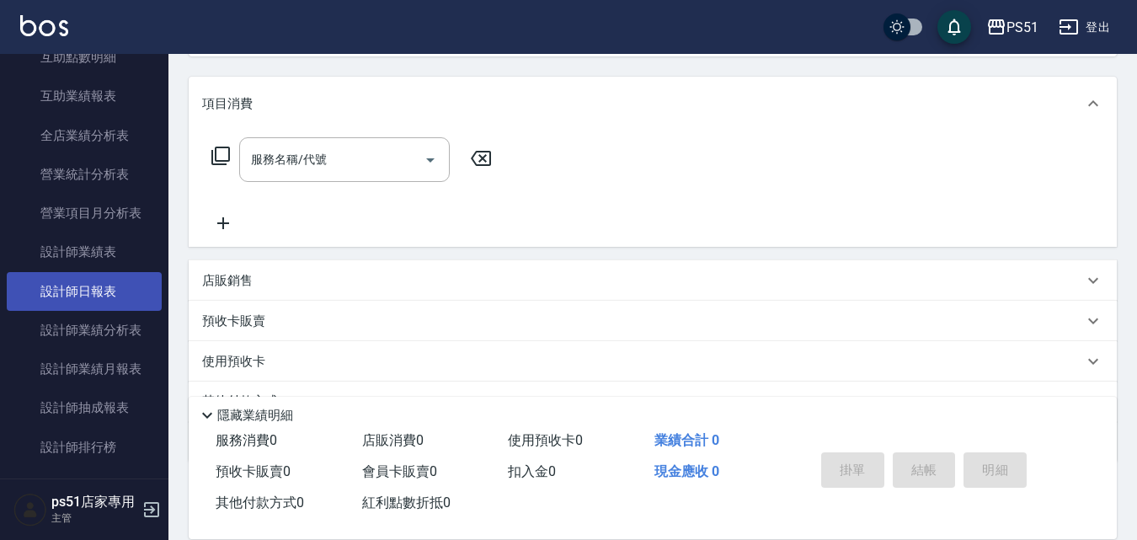
click at [123, 285] on link "設計師日報表" at bounding box center [84, 291] width 155 height 39
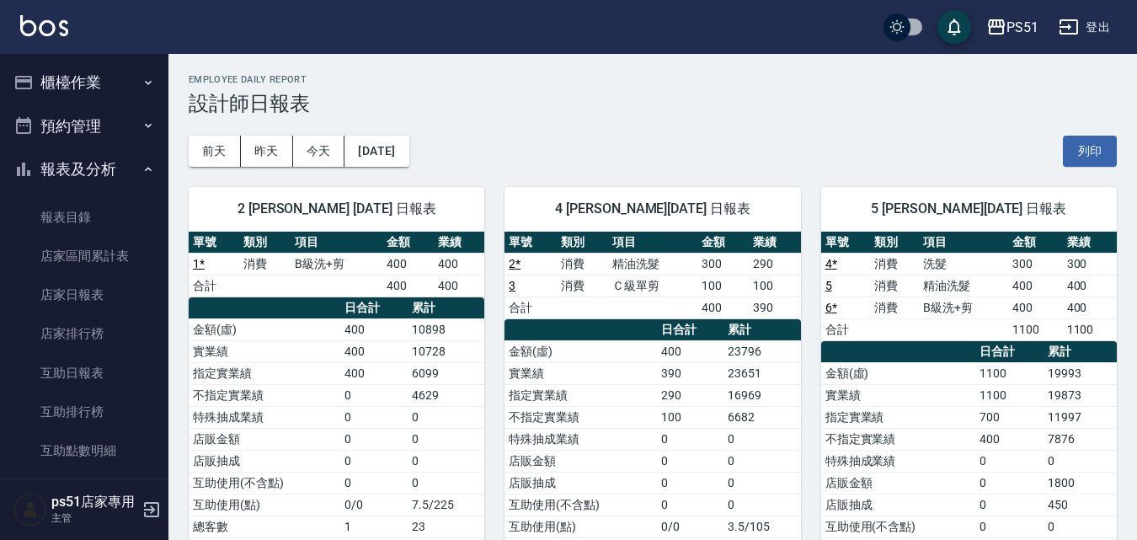
click at [101, 179] on button "報表及分析" at bounding box center [84, 169] width 155 height 44
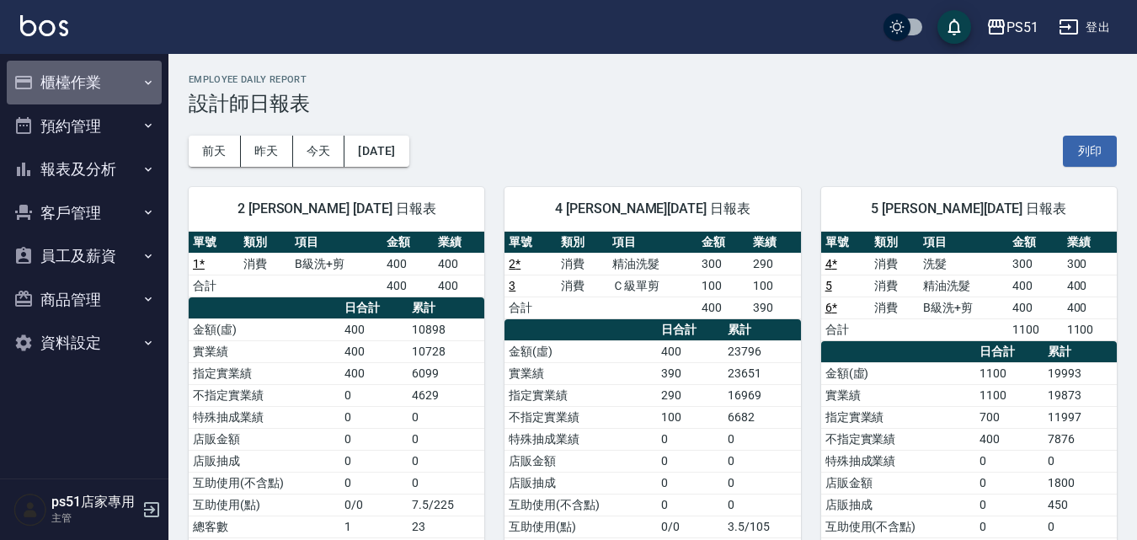
click at [113, 89] on button "櫃檯作業" at bounding box center [84, 83] width 155 height 44
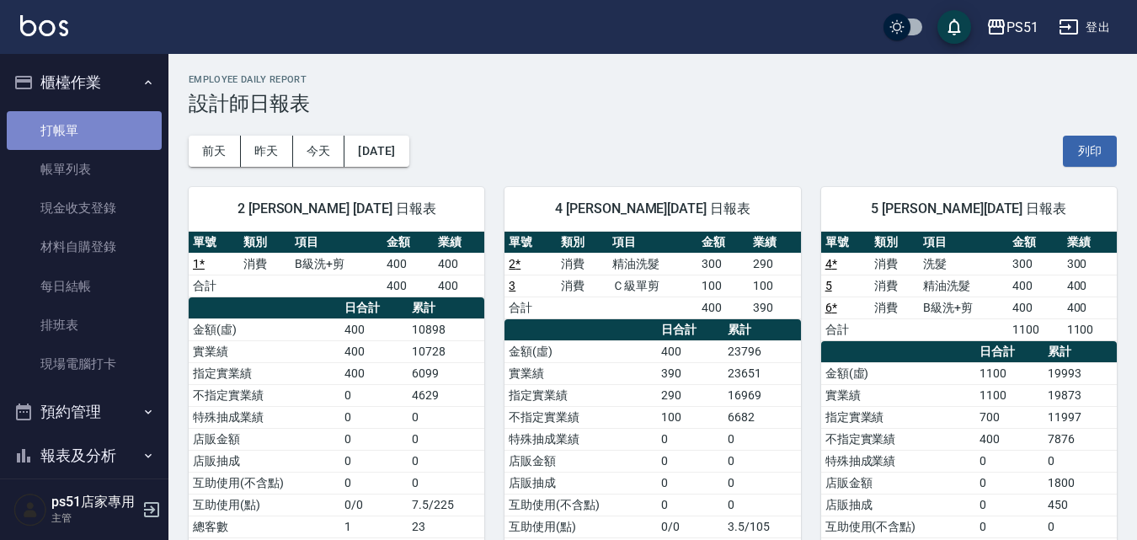
click at [109, 136] on link "打帳單" at bounding box center [84, 130] width 155 height 39
